Goal: Navigation & Orientation: Go to known website

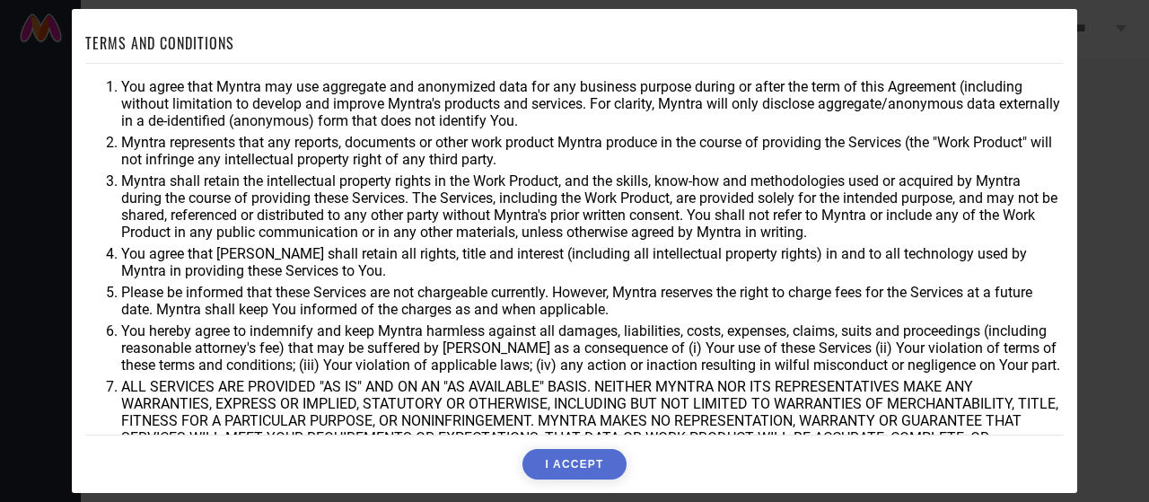
click at [573, 464] on button "I ACCEPT" at bounding box center [573, 464] width 103 height 31
